Goal: Task Accomplishment & Management: Use online tool/utility

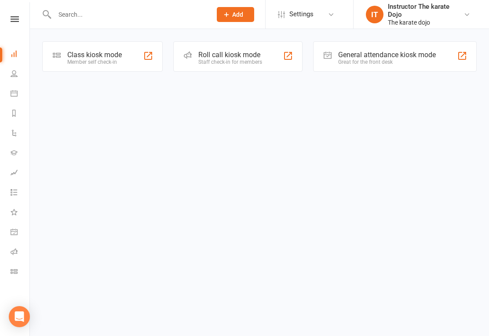
click at [107, 60] on div "Member self check-in" at bounding box center [94, 62] width 54 height 6
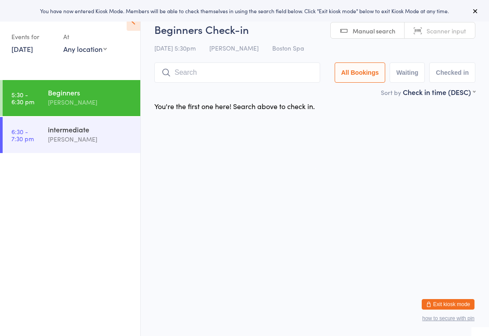
click at [258, 63] on input "search" at bounding box center [237, 72] width 166 height 20
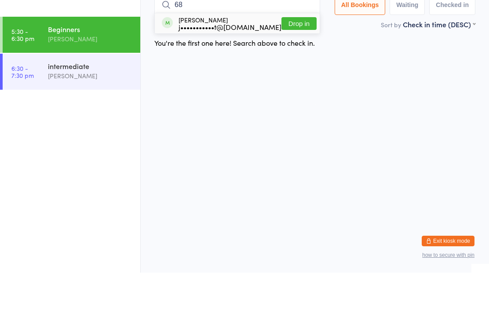
type input "68"
click at [292, 80] on button "Drop in" at bounding box center [298, 86] width 35 height 13
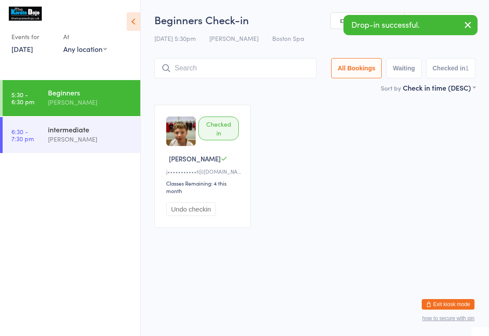
click at [241, 71] on input "search" at bounding box center [235, 68] width 162 height 20
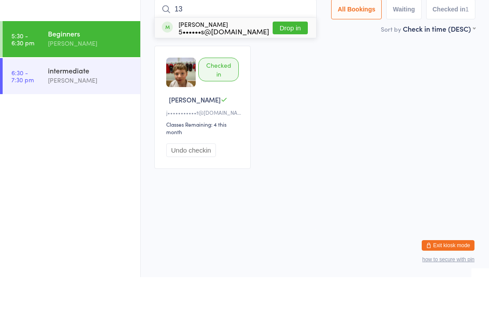
type input "13"
click at [298, 80] on button "Drop in" at bounding box center [289, 86] width 35 height 13
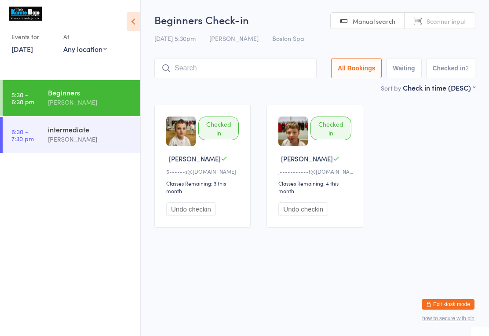
click at [210, 66] on input "search" at bounding box center [235, 68] width 162 height 20
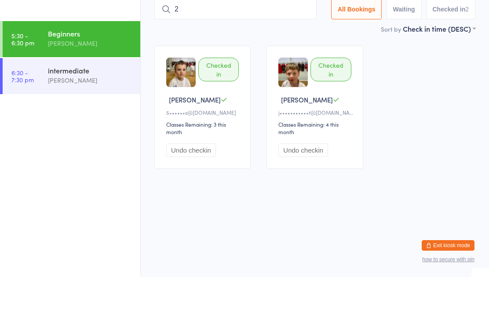
type input "21"
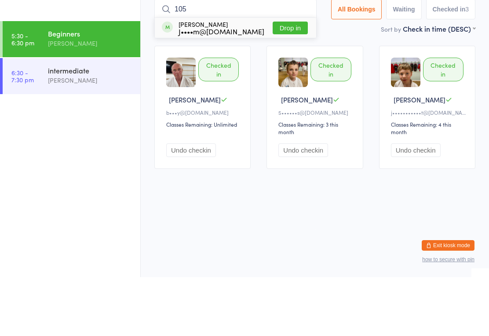
type input "105"
click at [284, 80] on button "Drop in" at bounding box center [289, 86] width 35 height 13
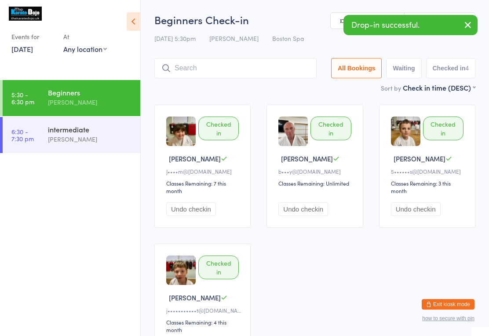
click at [208, 59] on input "search" at bounding box center [235, 68] width 162 height 20
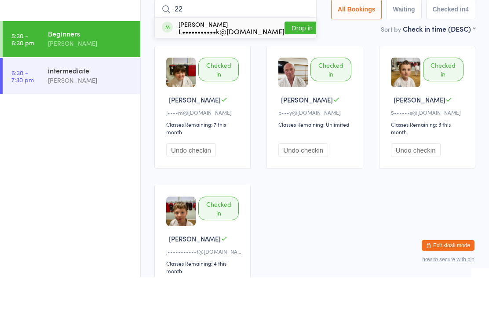
type input "22"
click at [291, 80] on button "Drop in" at bounding box center [301, 86] width 35 height 13
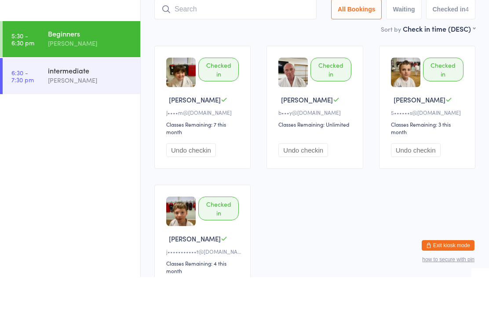
scroll to position [59, 0]
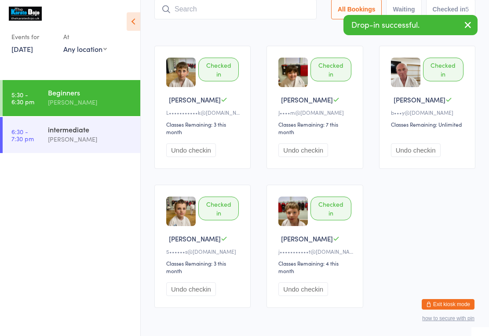
click at [185, 8] on input "search" at bounding box center [235, 9] width 162 height 20
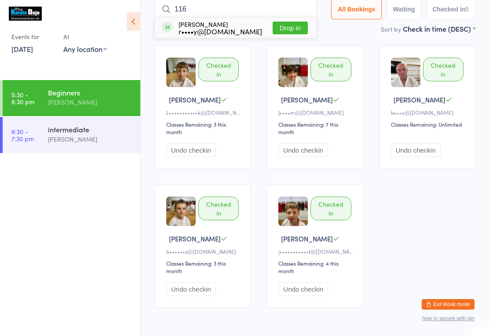
type input "116"
click at [287, 28] on button "Drop in" at bounding box center [289, 28] width 35 height 13
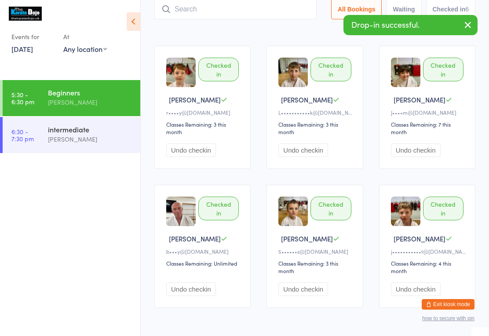
click at [215, 1] on input "search" at bounding box center [235, 9] width 162 height 20
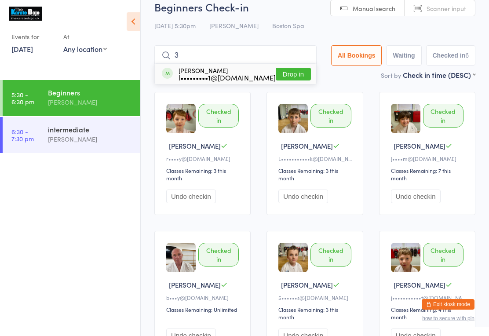
scroll to position [12, 0]
type input "3"
click at [289, 76] on button "Drop in" at bounding box center [293, 74] width 35 height 13
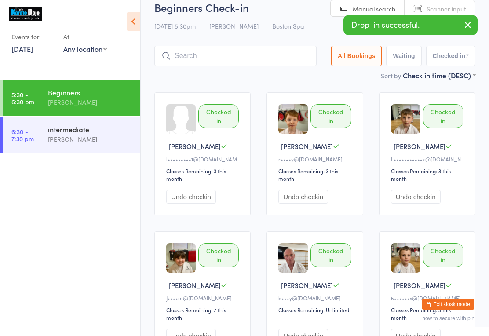
click at [300, 58] on input "search" at bounding box center [235, 56] width 162 height 20
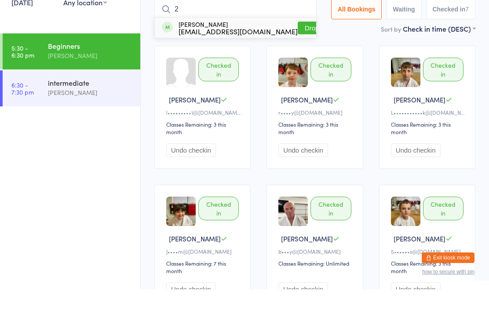
type input "2"
click at [298, 68] on button "Drop in" at bounding box center [315, 74] width 35 height 13
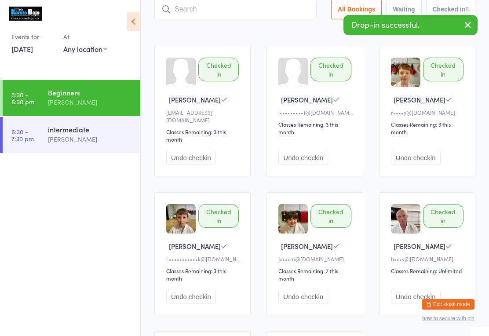
click at [225, 4] on input "search" at bounding box center [235, 9] width 162 height 20
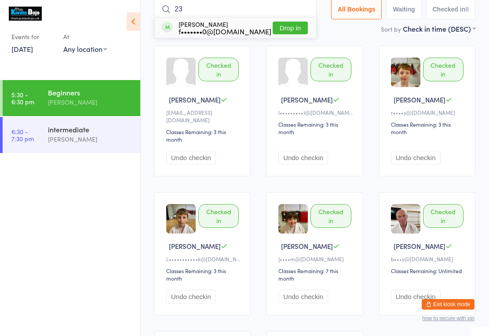
type input "23"
click at [287, 28] on button "Drop in" at bounding box center [289, 28] width 35 height 13
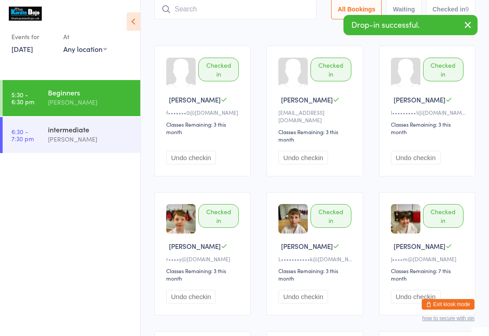
click at [171, 4] on input "search" at bounding box center [235, 9] width 162 height 20
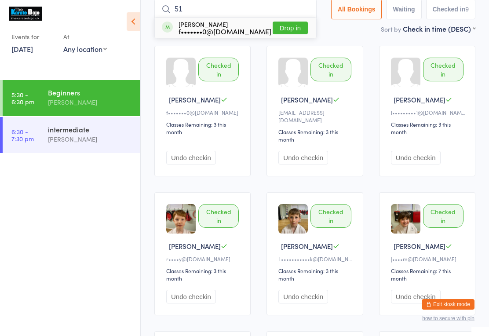
type input "51"
click at [296, 26] on button "Drop in" at bounding box center [289, 28] width 35 height 13
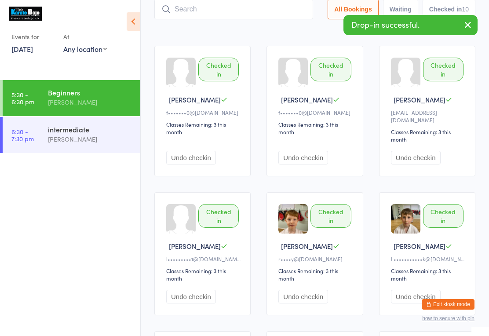
click at [186, 12] on input "search" at bounding box center [233, 9] width 159 height 20
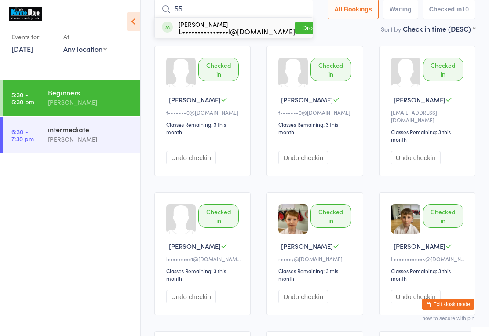
type input "55"
click at [307, 34] on button "Drop in" at bounding box center [312, 28] width 35 height 13
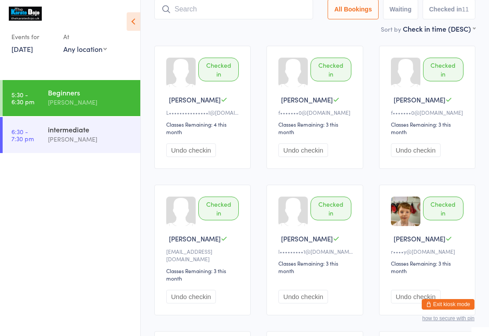
click at [194, 8] on input "search" at bounding box center [233, 9] width 159 height 20
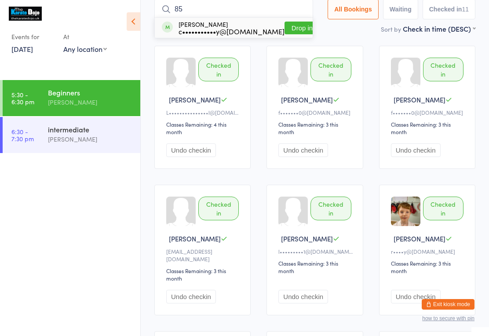
type input "85"
click at [291, 25] on button "Drop in" at bounding box center [301, 28] width 35 height 13
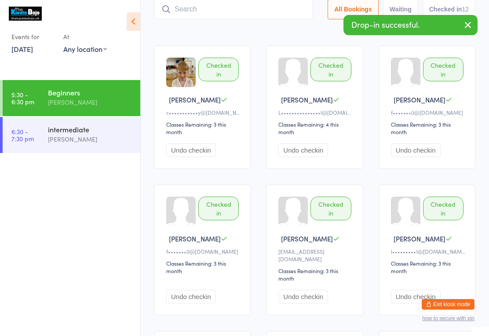
click at [222, 13] on input "search" at bounding box center [233, 9] width 159 height 20
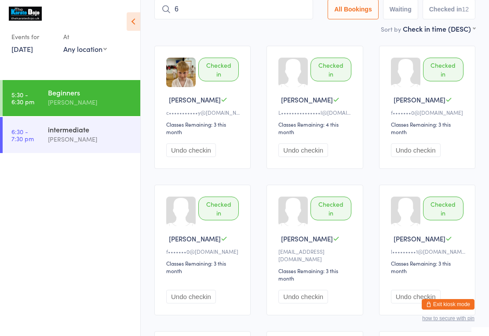
type input "63"
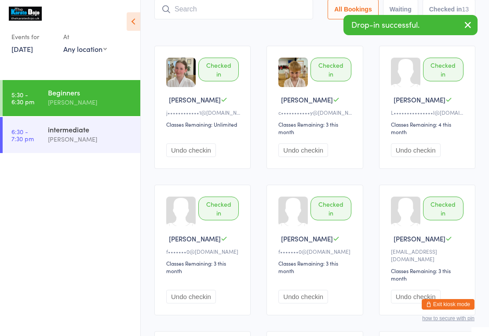
click at [249, 7] on input "search" at bounding box center [233, 9] width 159 height 20
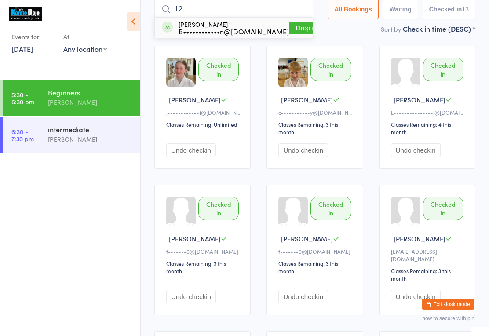
type input "120"
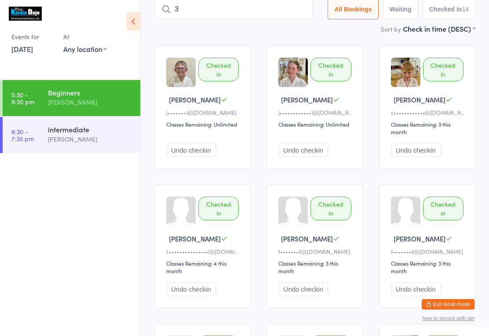
type input "34"
